Goal: Register for event/course

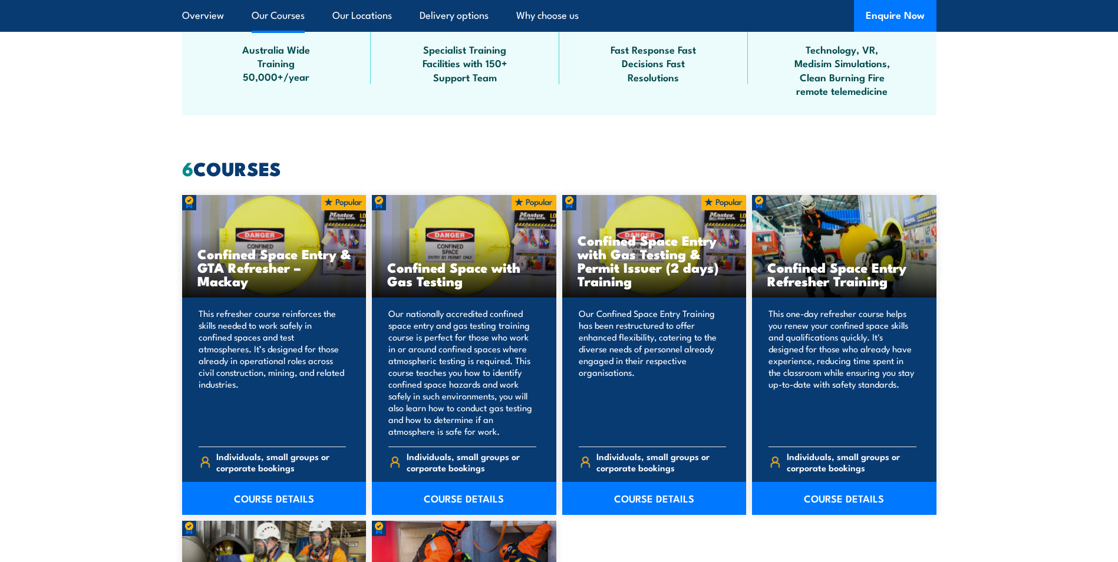
scroll to position [884, 0]
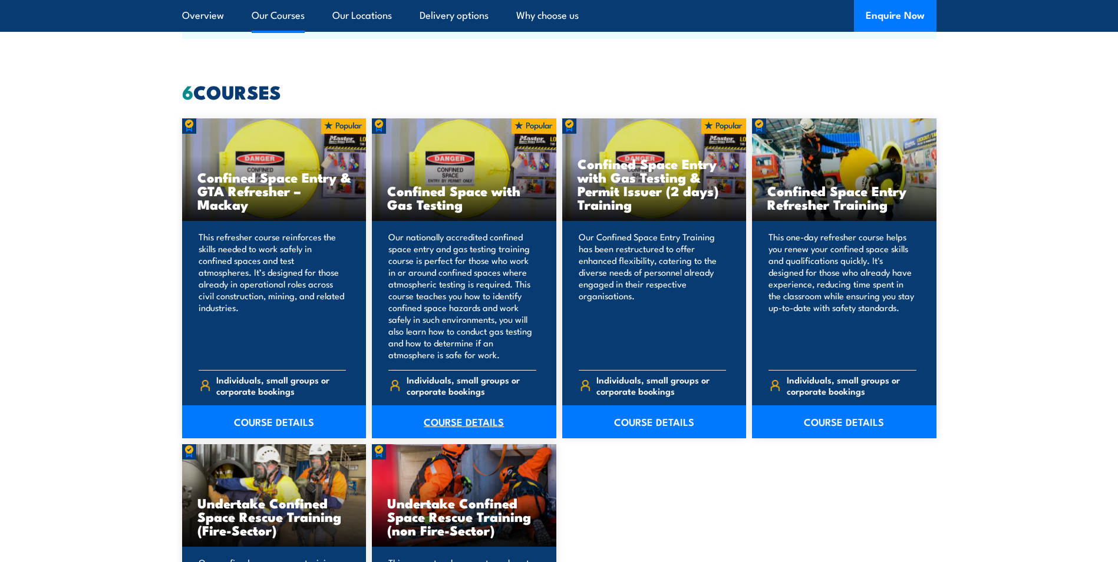
click at [451, 417] on link "COURSE DETAILS" at bounding box center [464, 421] width 184 height 33
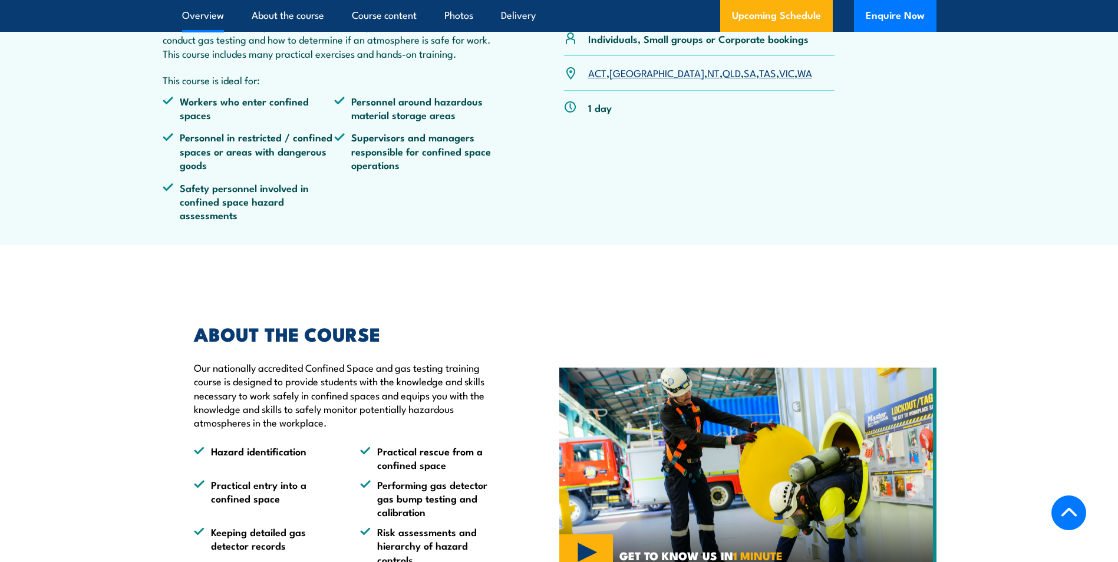
scroll to position [530, 0]
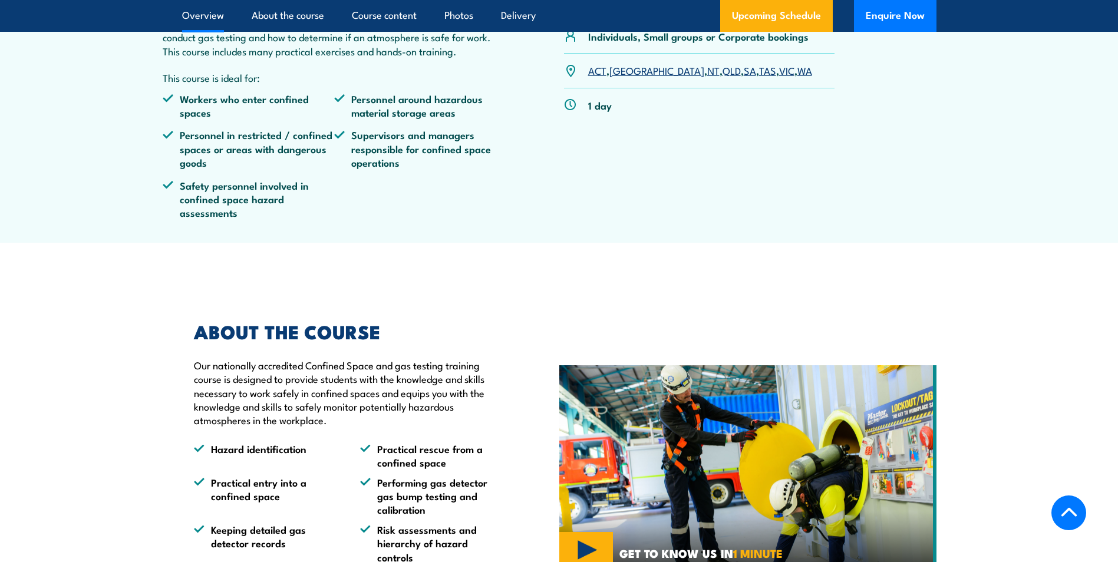
click at [722, 77] on link "QLD" at bounding box center [731, 70] width 18 height 14
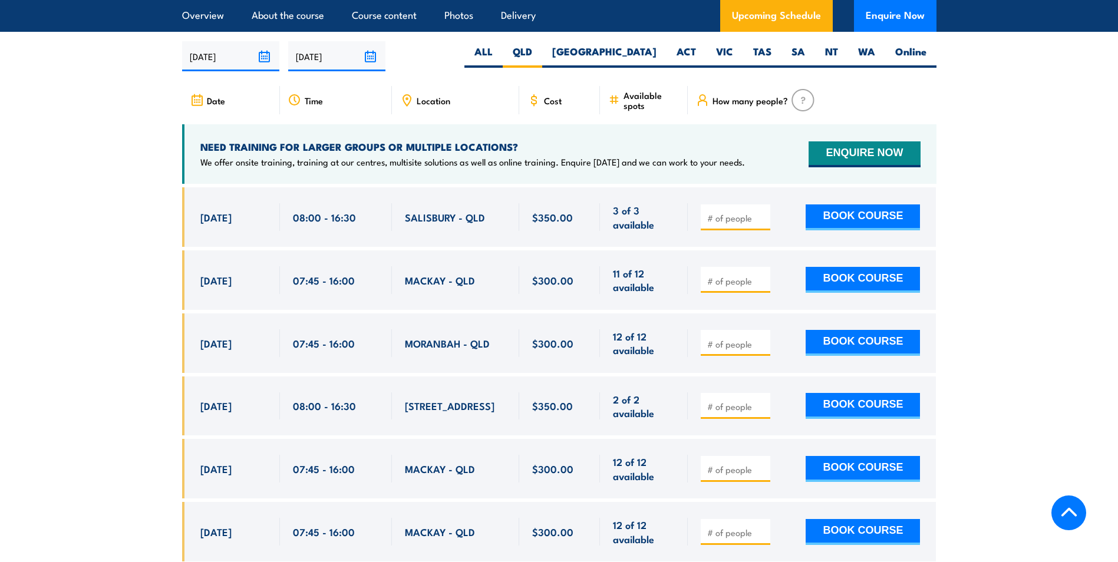
scroll to position [2178, 0]
